Goal: Browse casually

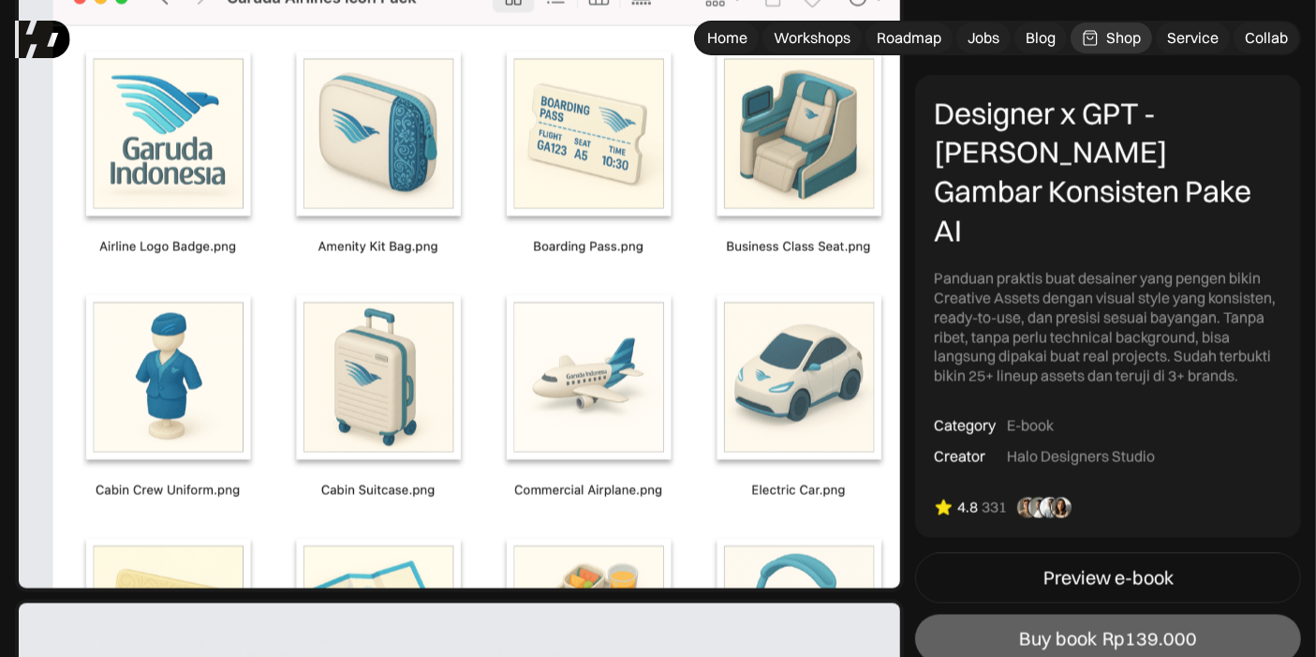
scroll to position [3631, 0]
